Goal: Task Accomplishment & Management: Manage account settings

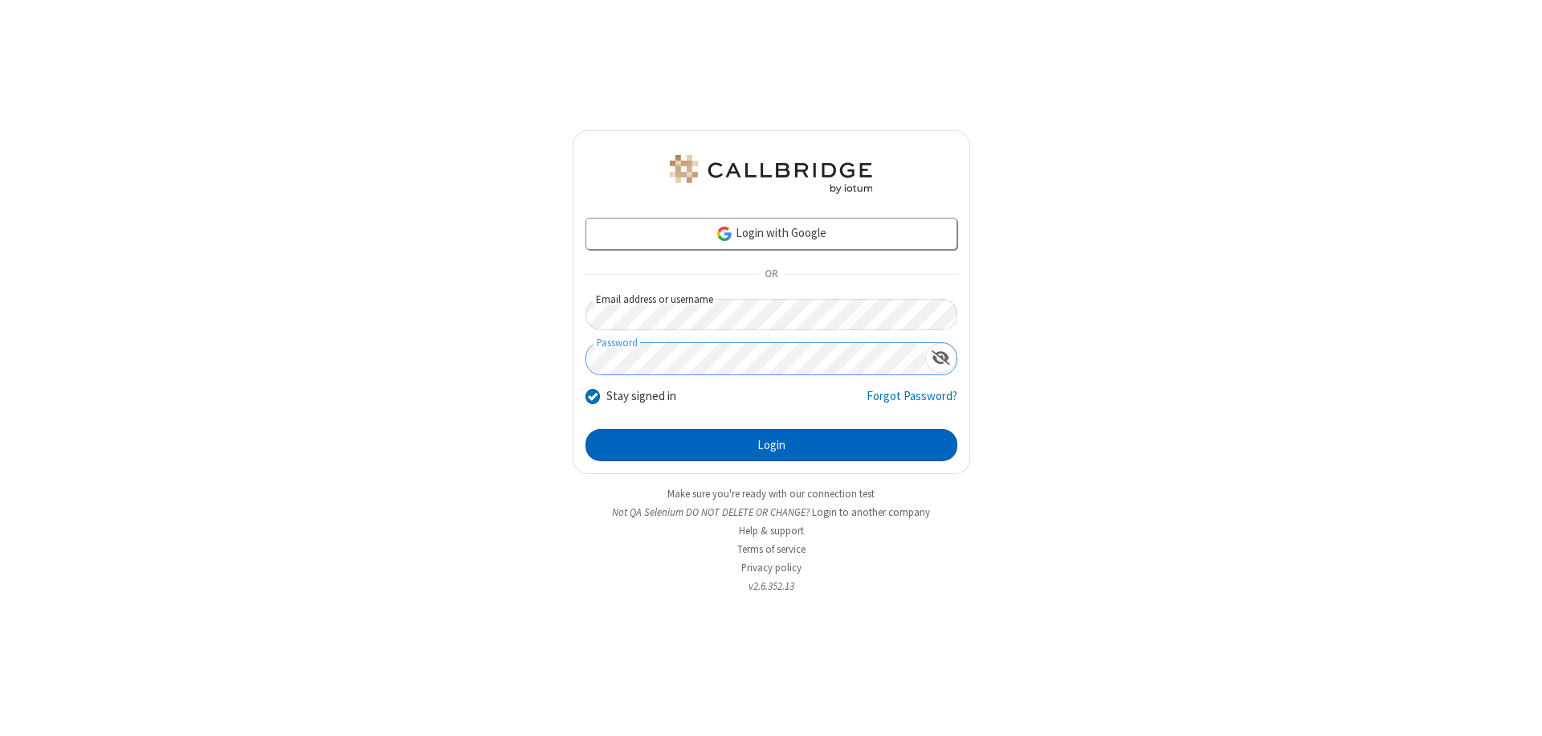
click at [771, 445] on button "Login" at bounding box center [771, 445] width 372 height 32
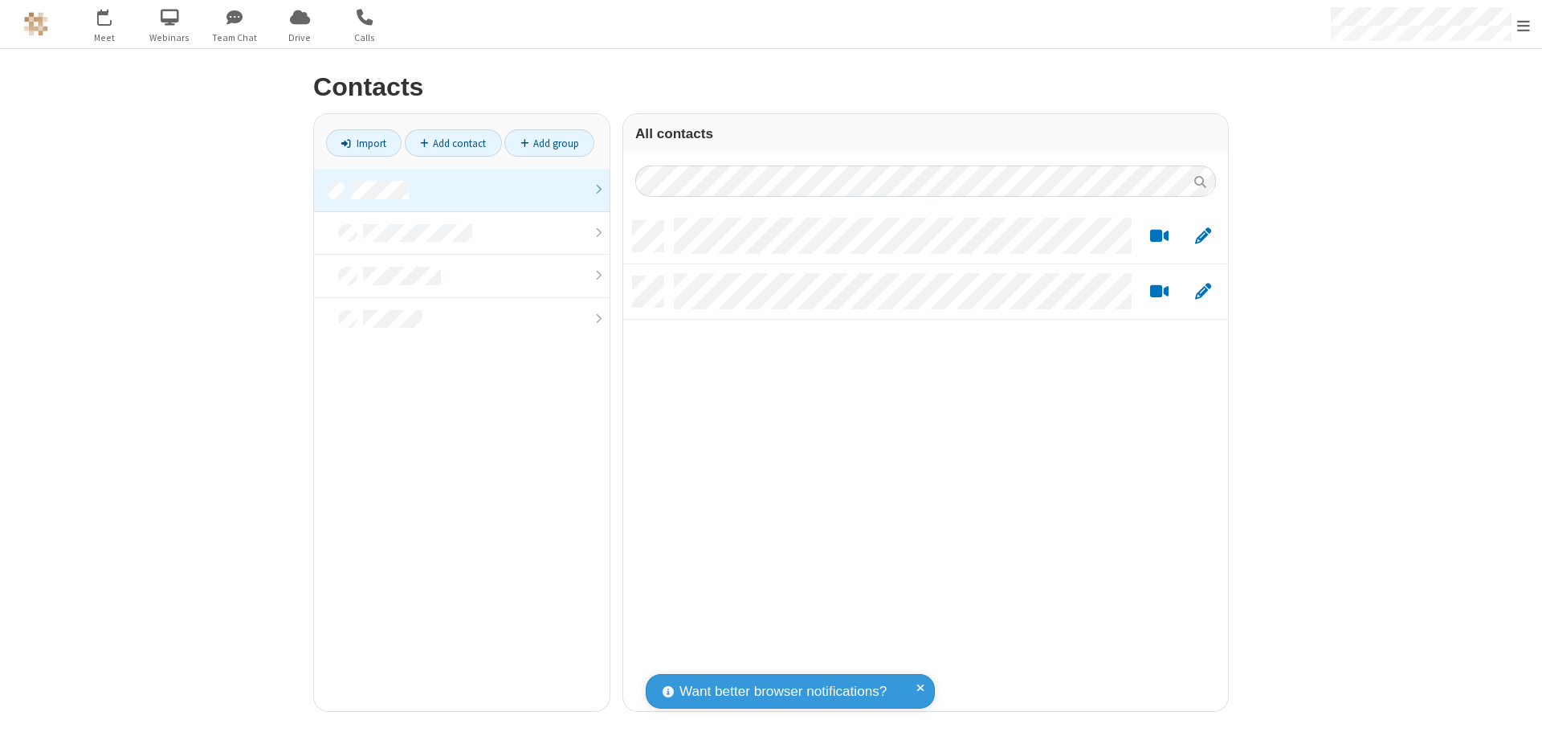
click at [462, 190] on link at bounding box center [462, 190] width 296 height 43
click at [453, 143] on link "Add contact" at bounding box center [453, 142] width 97 height 27
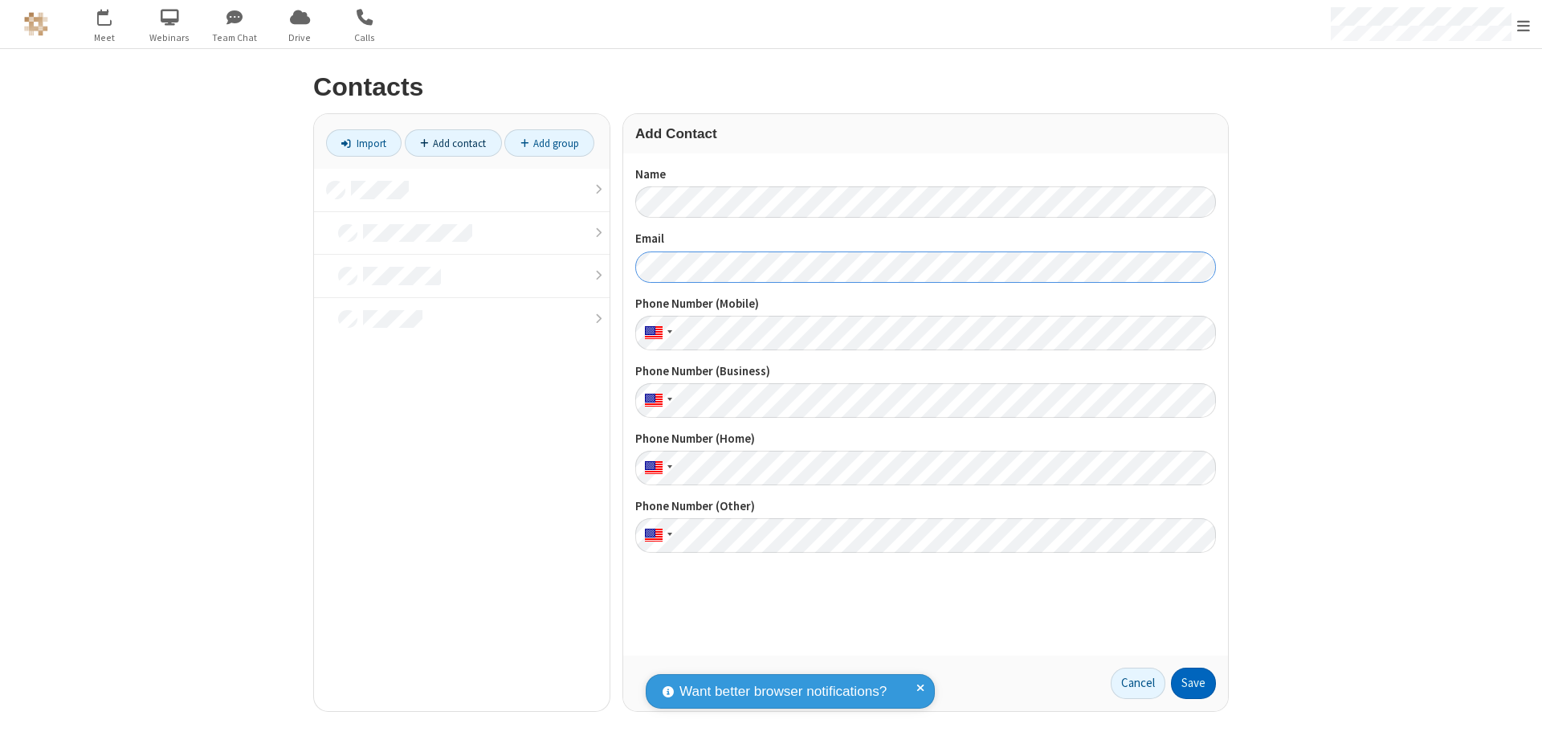
click at [1193, 683] on button "Save" at bounding box center [1193, 683] width 45 height 32
